Goal: Go to known website: Access a specific website the user already knows

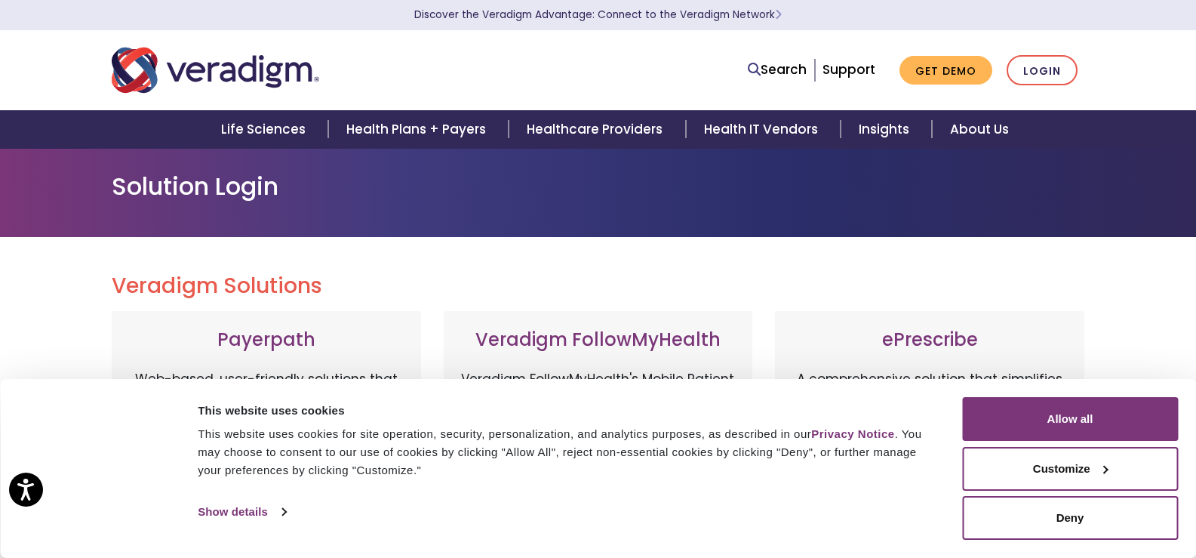
click at [248, 179] on h1 "Solution Login" at bounding box center [599, 186] width 974 height 29
click at [1051, 74] on link "Login" at bounding box center [1042, 70] width 71 height 31
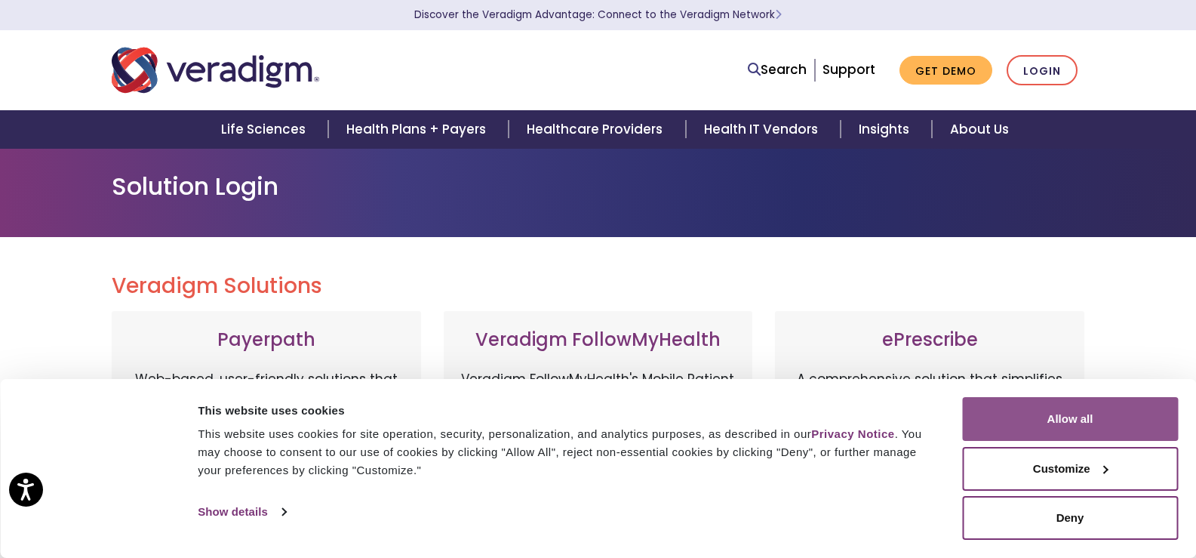
click at [1087, 418] on button "Allow all" at bounding box center [1070, 419] width 216 height 44
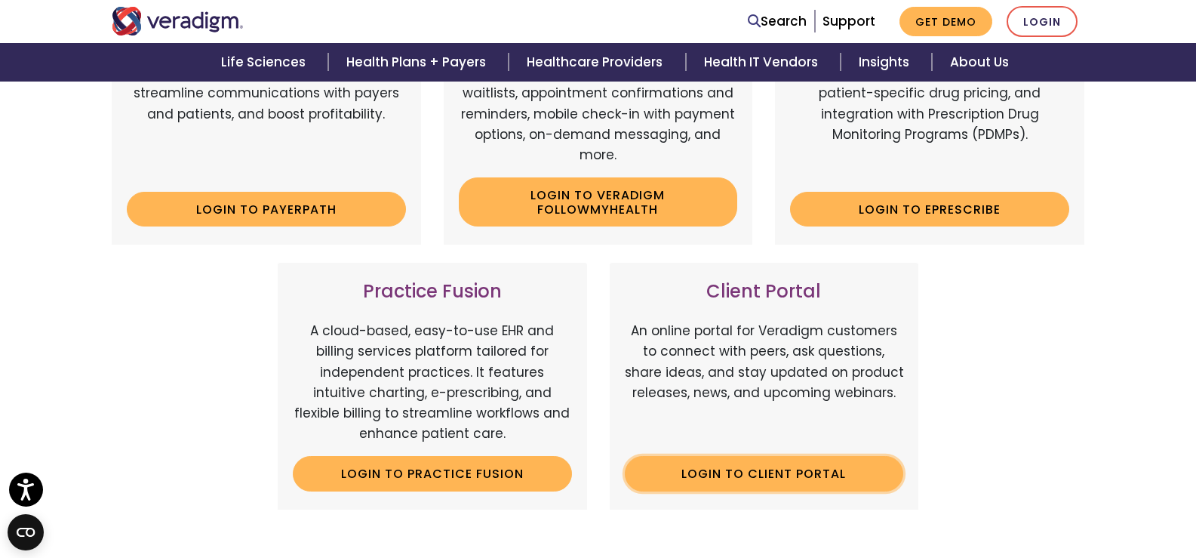
scroll to position [377, 0]
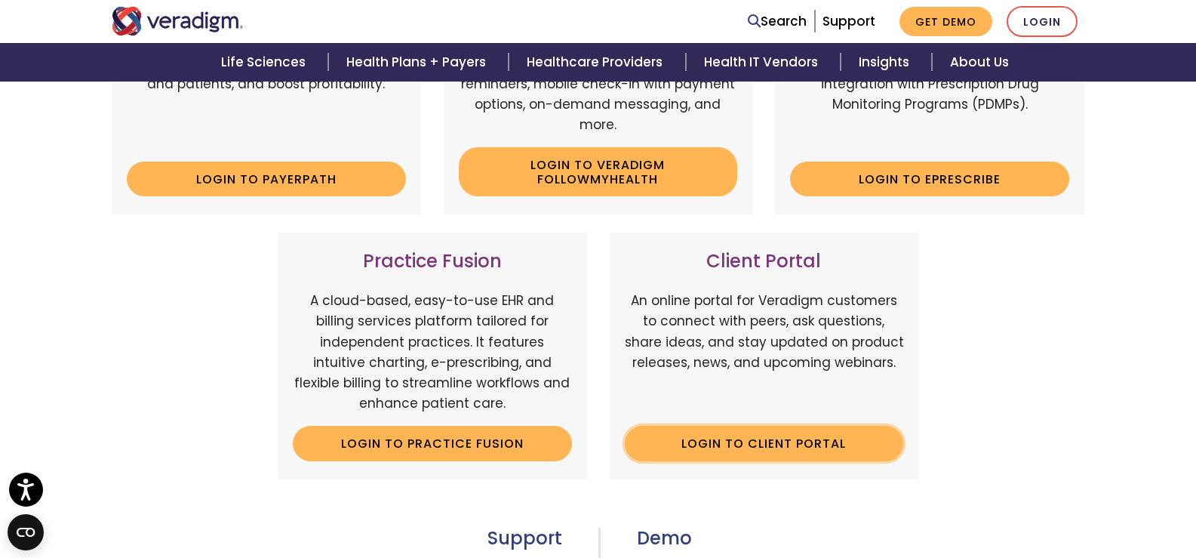
click at [762, 445] on link "Login to Client Portal" at bounding box center [764, 443] width 279 height 35
